Goal: Navigation & Orientation: Find specific page/section

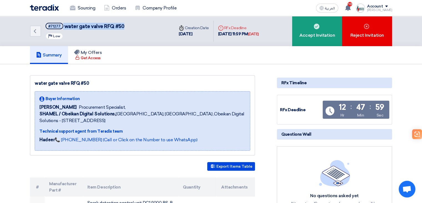
drag, startPoint x: 44, startPoint y: 27, endPoint x: 141, endPoint y: 28, distance: 97.1
click at [140, 27] on div "Back #71277 water gate valve RFQ #50 Priority Low" at bounding box center [102, 31] width 144 height 30
drag, startPoint x: 90, startPoint y: 27, endPoint x: 148, endPoint y: 47, distance: 60.9
click at [107, 26] on div "Back #71287 NG-AIC-101582 Priority Low" at bounding box center [102, 31] width 144 height 30
drag, startPoint x: 47, startPoint y: 26, endPoint x: 100, endPoint y: 27, distance: 53.3
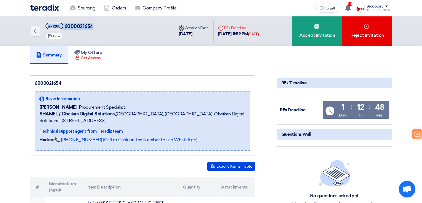
click at [100, 27] on div "Back #71288 6000021654 Priority Low" at bounding box center [102, 31] width 144 height 30
drag, startPoint x: 45, startPoint y: 25, endPoint x: 103, endPoint y: 26, distance: 58.0
click at [103, 26] on div "Back #71286 6000021736 Priority Low" at bounding box center [102, 31] width 144 height 30
copy h5 "#71286 6000021736"
drag, startPoint x: 78, startPoint y: 26, endPoint x: 108, endPoint y: 26, distance: 30.8
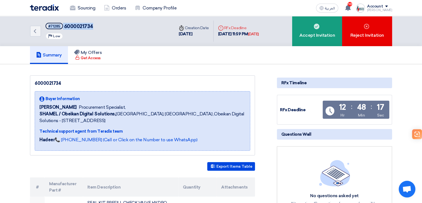
click at [108, 26] on div "Back #71285 6000021734 Priority Low" at bounding box center [102, 31] width 144 height 30
drag, startPoint x: 47, startPoint y: 26, endPoint x: 101, endPoint y: 26, distance: 54.4
click at [101, 26] on div "Back #71284 ABB DRIVES Priority Low" at bounding box center [102, 31] width 144 height 30
copy h5 "#71284 ABB DRIVES"
drag, startPoint x: 44, startPoint y: 24, endPoint x: 108, endPoint y: 27, distance: 63.6
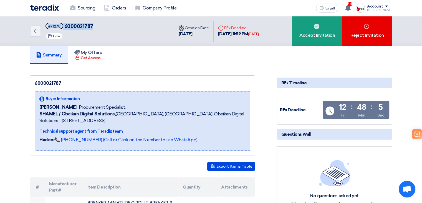
click at [107, 26] on div "Back #71278 6000021787 Priority Low" at bounding box center [102, 31] width 144 height 30
copy h5 "#71278 6000021787"
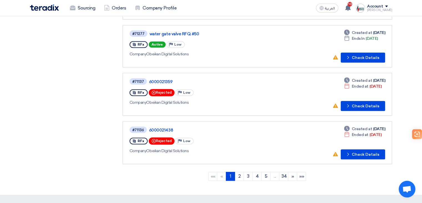
scroll to position [377, 0]
